Goal: Information Seeking & Learning: Learn about a topic

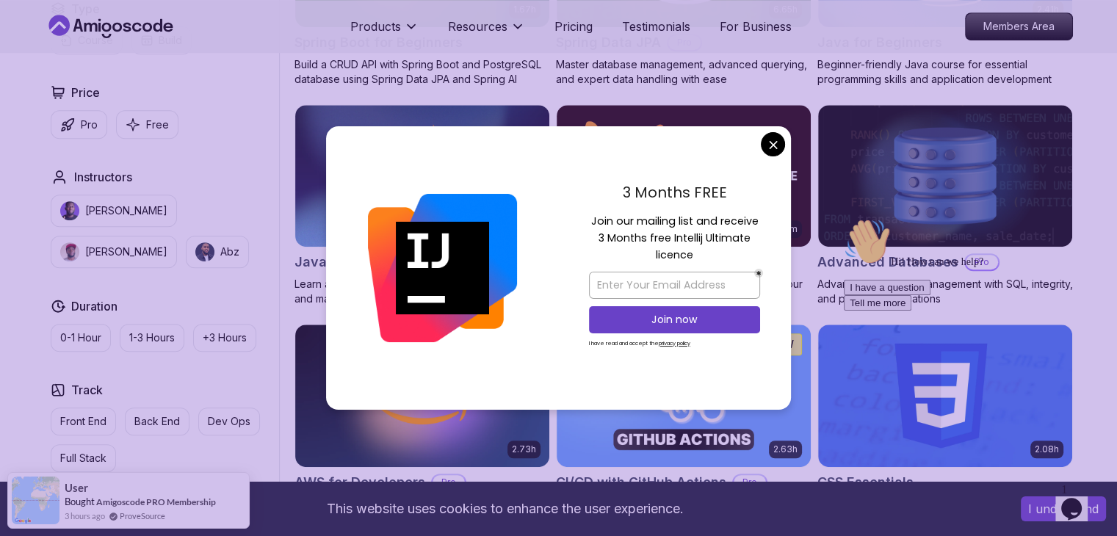
scroll to position [815, 0]
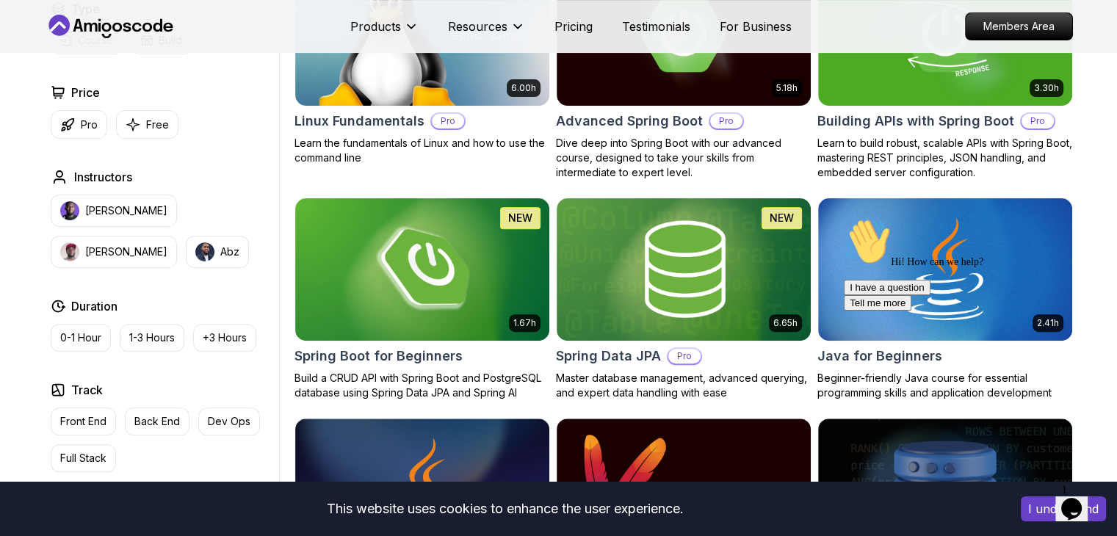
scroll to position [508, 0]
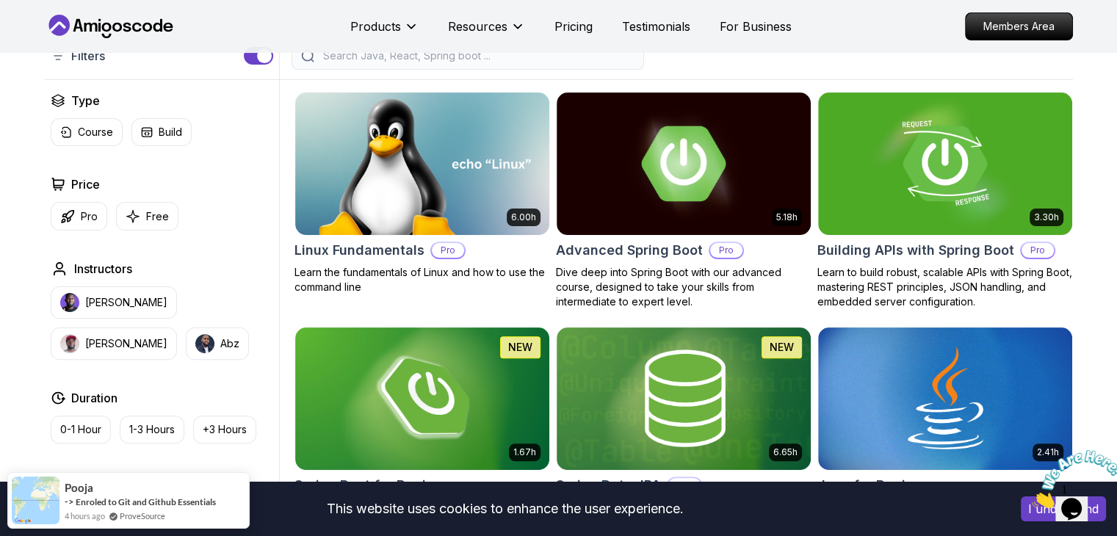
scroll to position [370, 0]
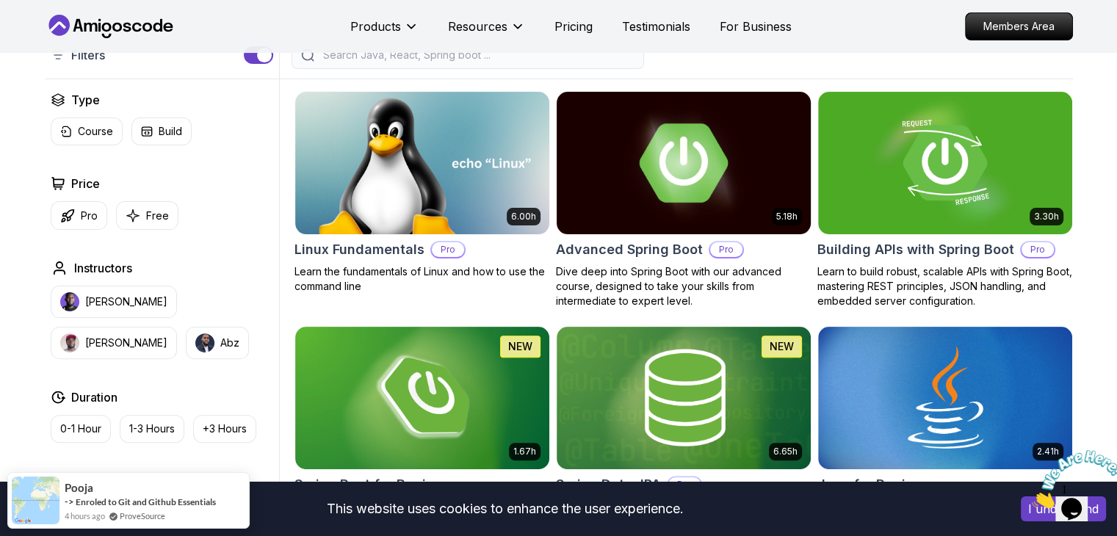
click at [734, 203] on img at bounding box center [683, 162] width 267 height 149
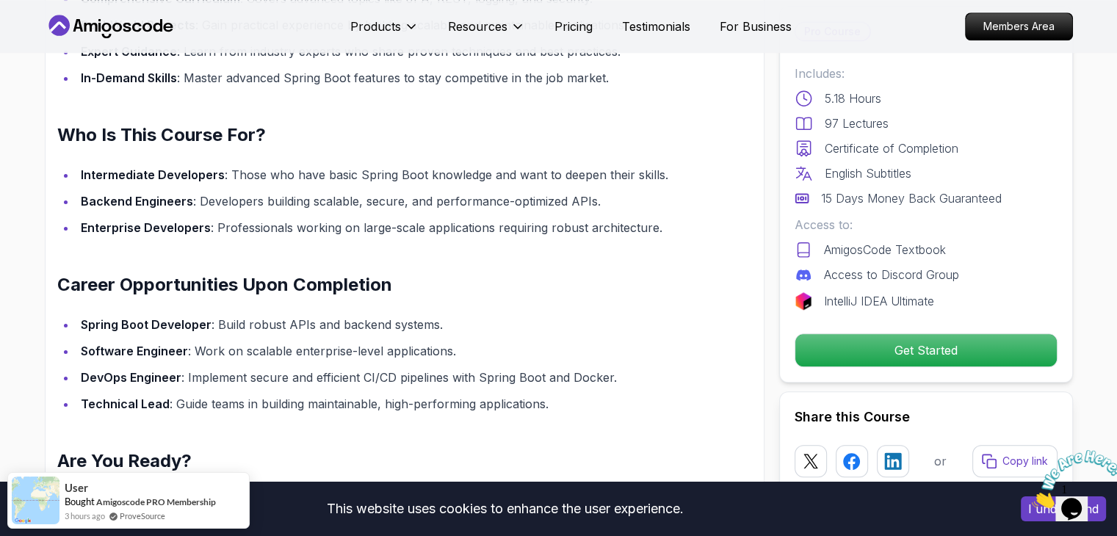
scroll to position [1379, 0]
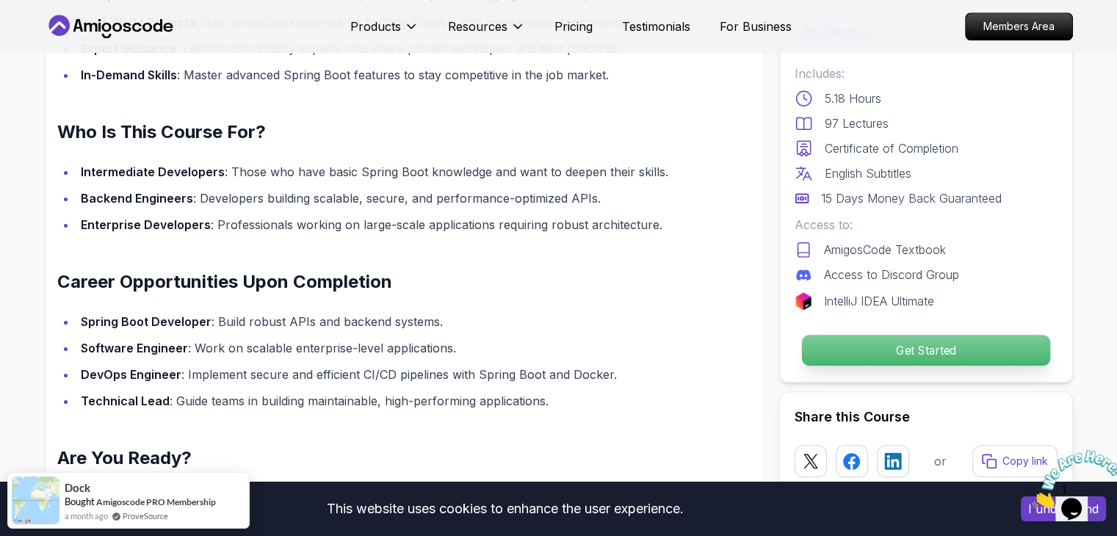
click at [948, 353] on p "Get Started" at bounding box center [925, 350] width 248 height 31
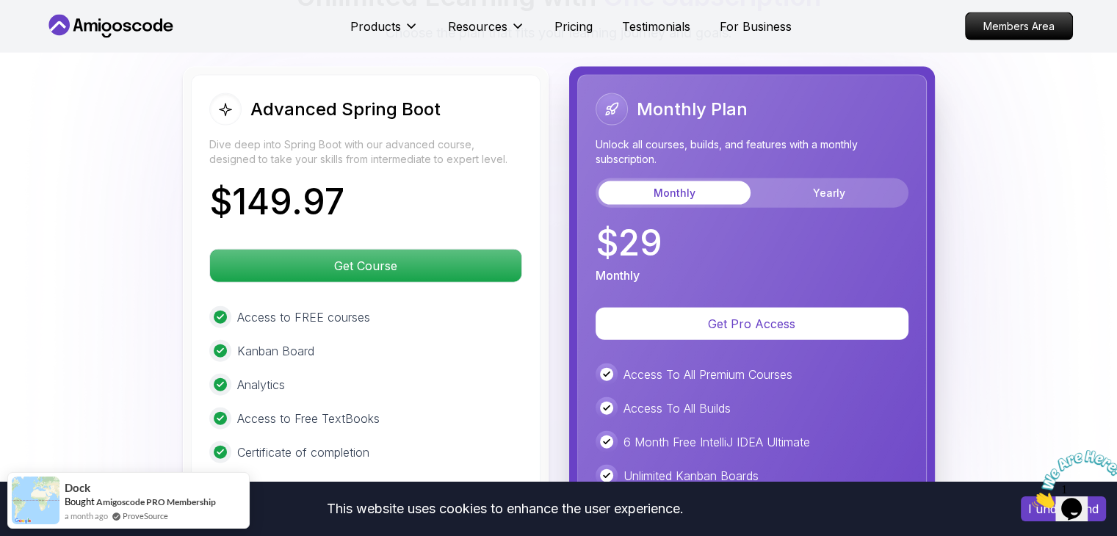
scroll to position [3290, 0]
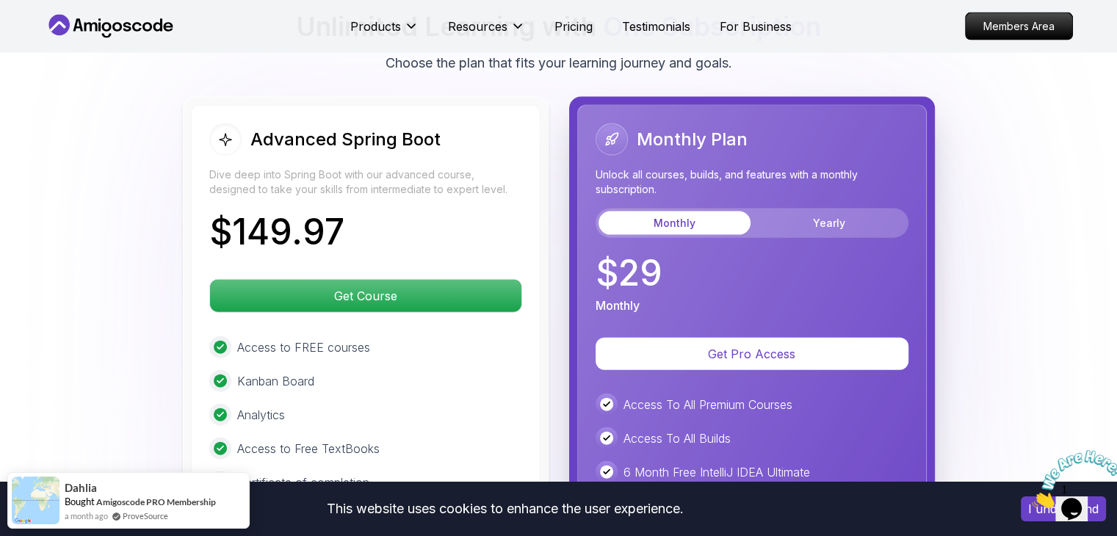
scroll to position [3290, 0]
